Goal: Information Seeking & Learning: Learn about a topic

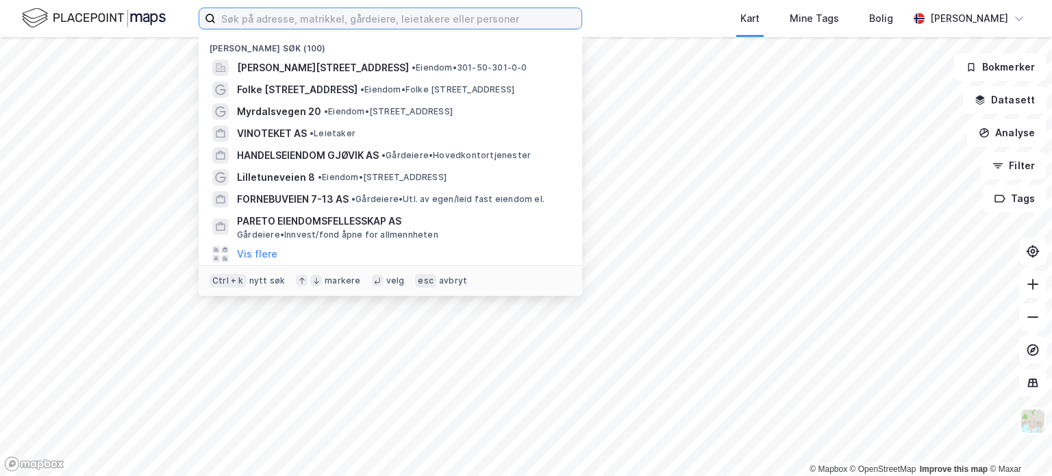
click at [344, 20] on input at bounding box center [399, 18] width 366 height 21
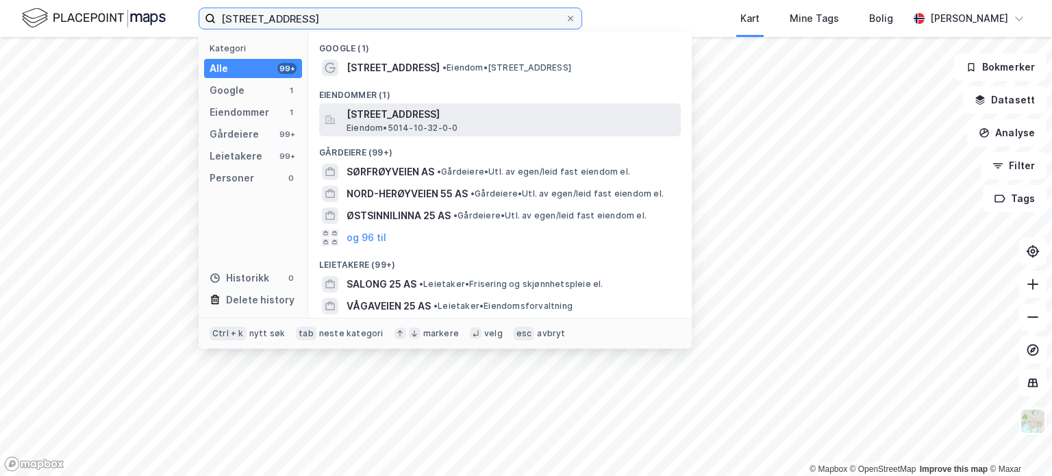
type input "[STREET_ADDRESS]"
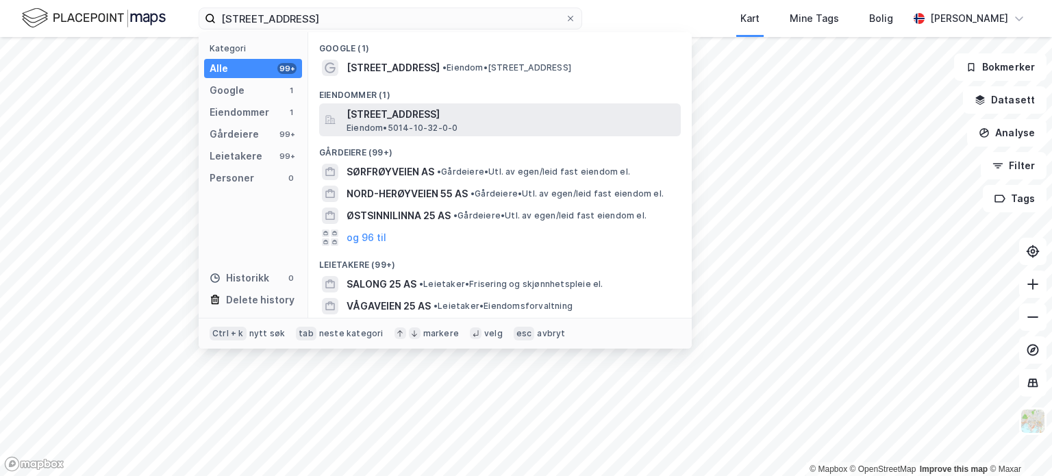
click at [412, 111] on span "[STREET_ADDRESS]" at bounding box center [510, 114] width 329 height 16
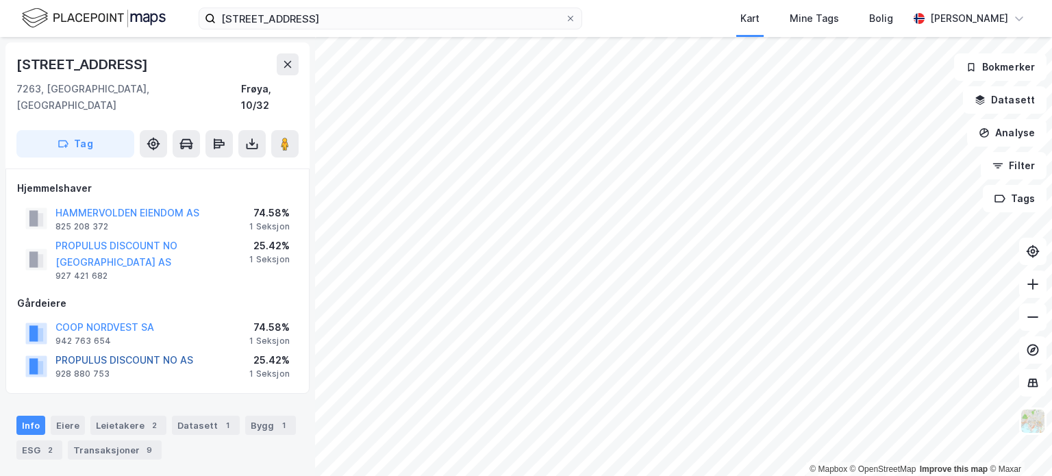
click at [0, 0] on button "PROPULUS DISCOUNT NO AS" at bounding box center [0, 0] width 0 height 0
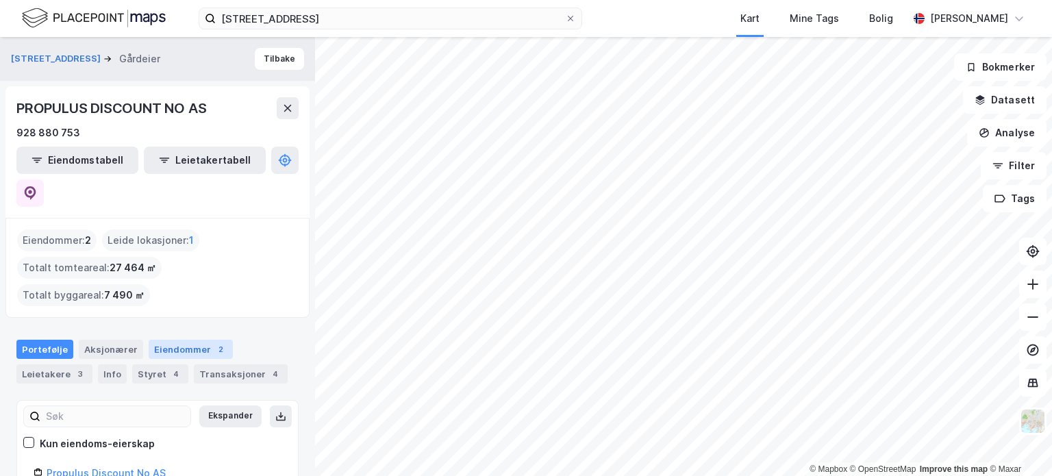
click at [171, 340] on div "Eiendommer 2" at bounding box center [191, 349] width 84 height 19
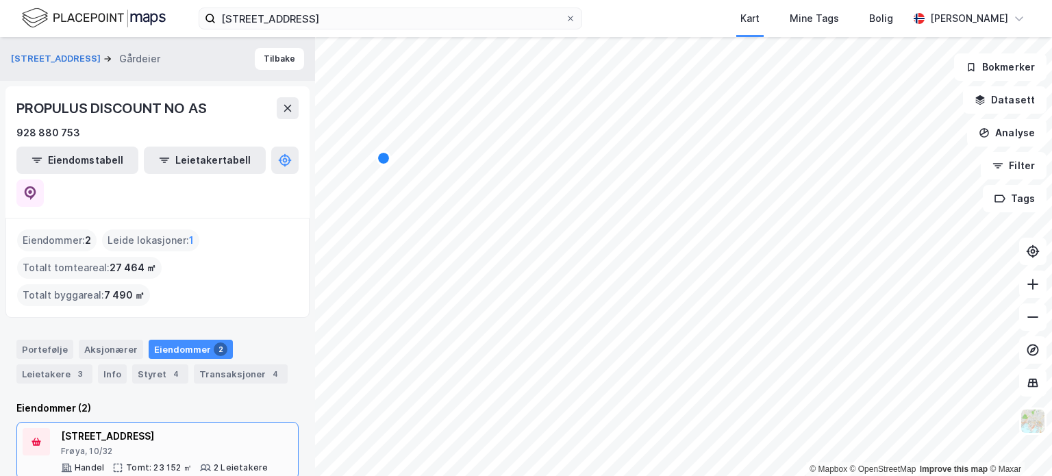
click at [107, 428] on div "[STREET_ADDRESS]" at bounding box center [164, 436] width 207 height 16
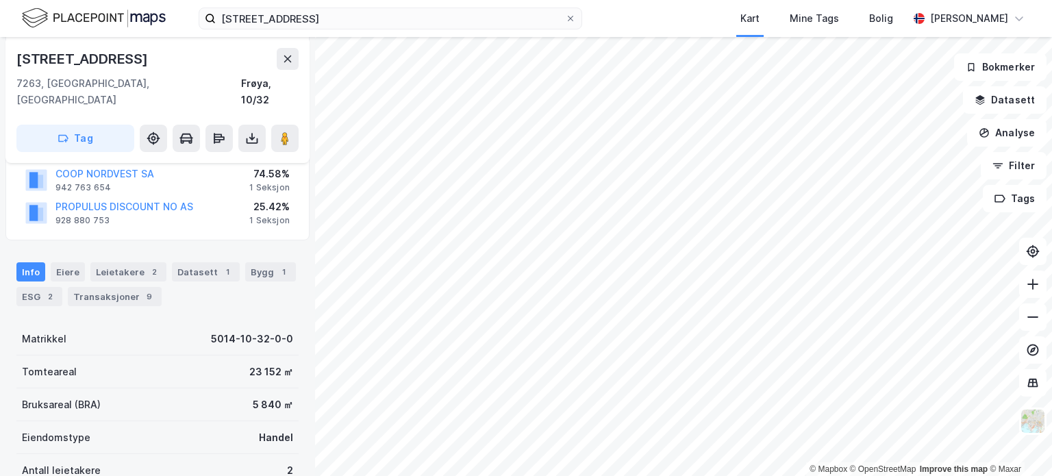
scroll to position [162, 0]
